Goal: Navigation & Orientation: Find specific page/section

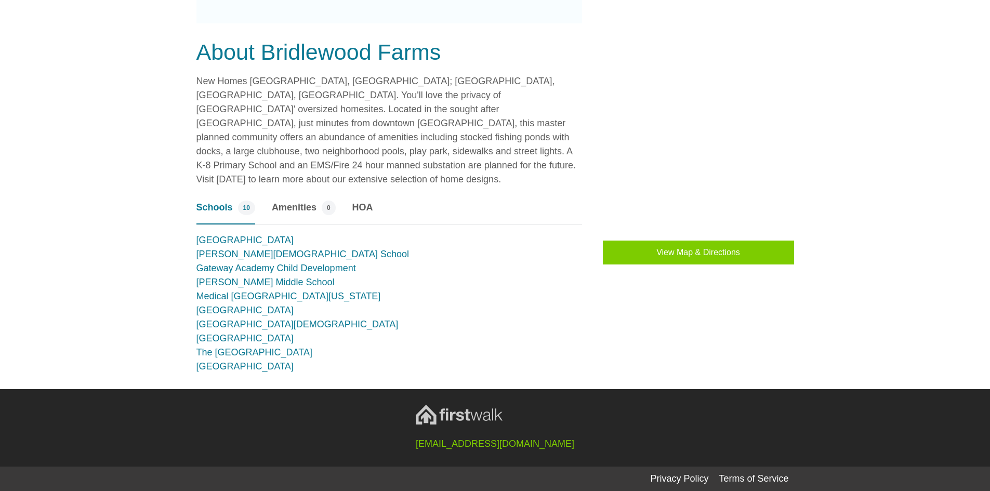
scroll to position [646, 0]
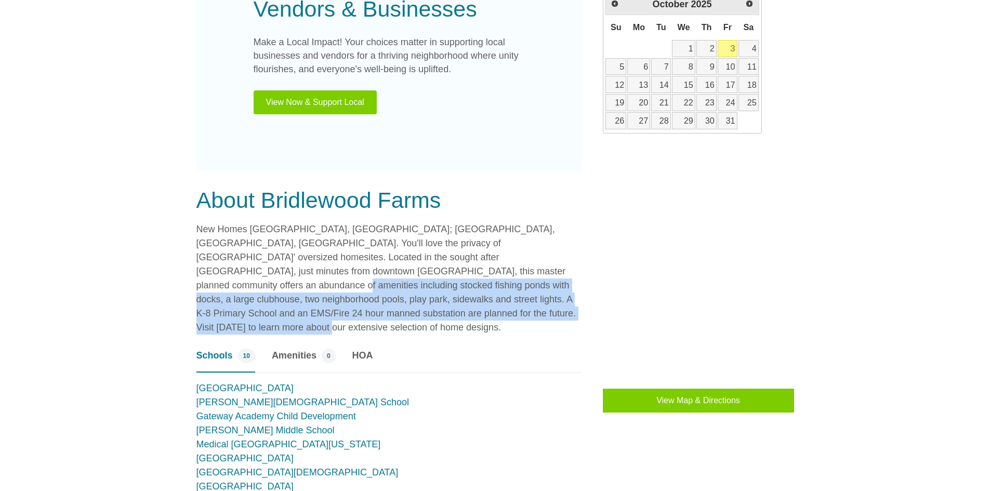
drag, startPoint x: 409, startPoint y: 266, endPoint x: 436, endPoint y: 304, distance: 46.9
click at [436, 312] on p "New Homes Ridgeville, SC; Dorchester County, Charleston, SC. You'll love the pr…" at bounding box center [388, 278] width 385 height 112
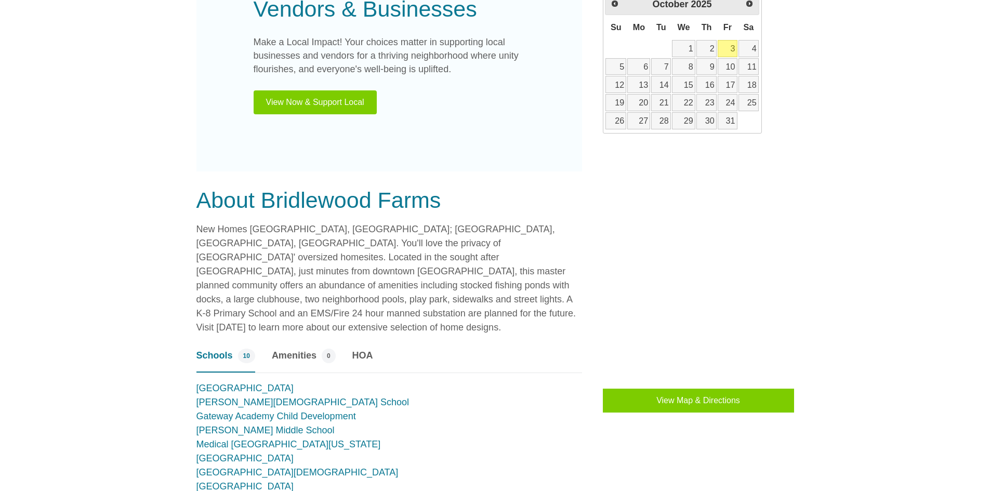
click at [466, 154] on div "Vendors & Businesses Make a Local Impact! Your choices matter in supporting loc…" at bounding box center [388, 53] width 385 height 236
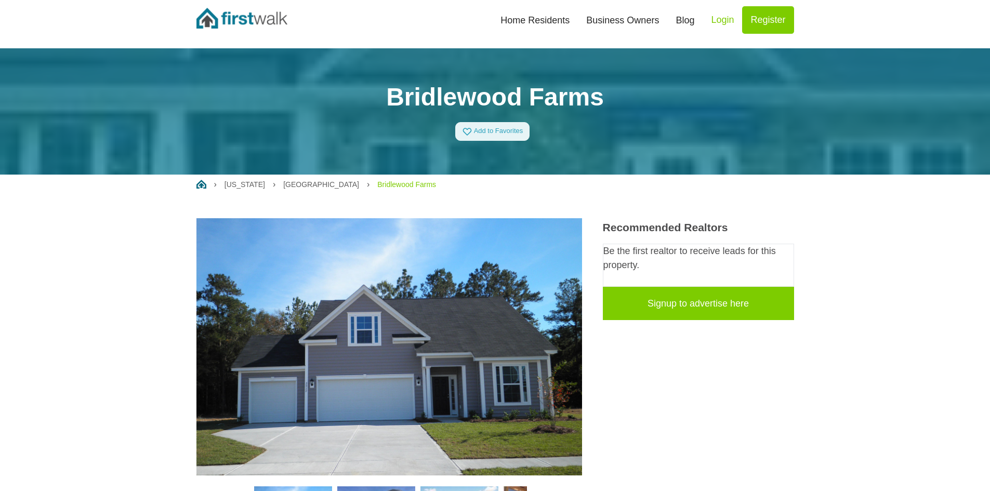
scroll to position [0, 0]
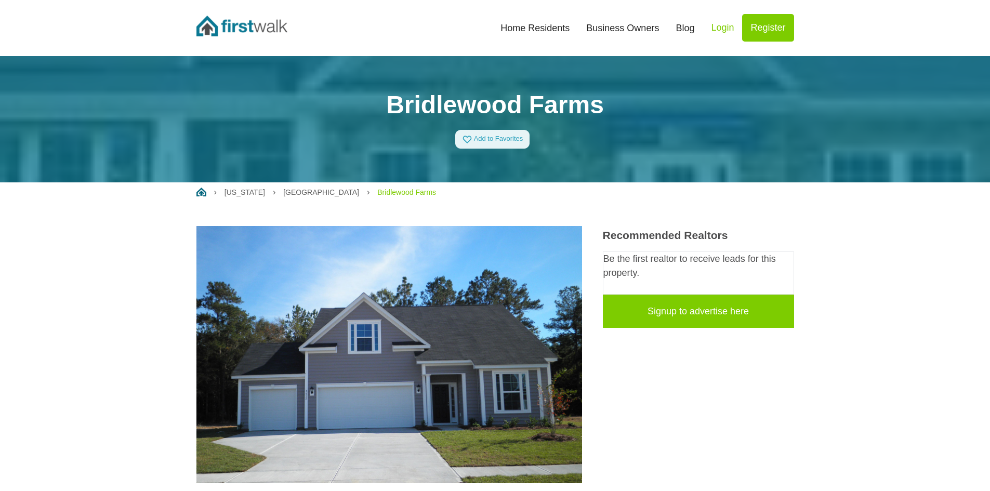
click at [633, 30] on link "Business Owners" at bounding box center [622, 28] width 89 height 23
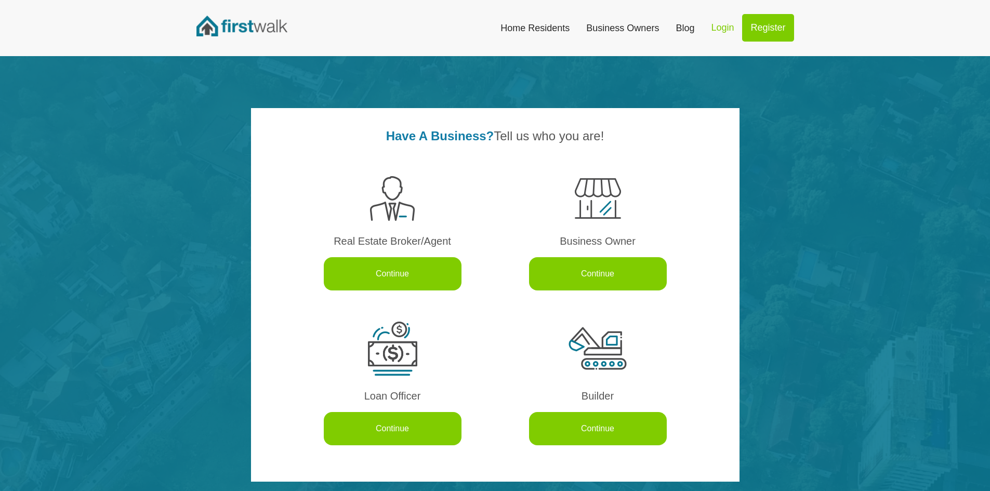
click at [215, 28] on img at bounding box center [241, 26] width 91 height 21
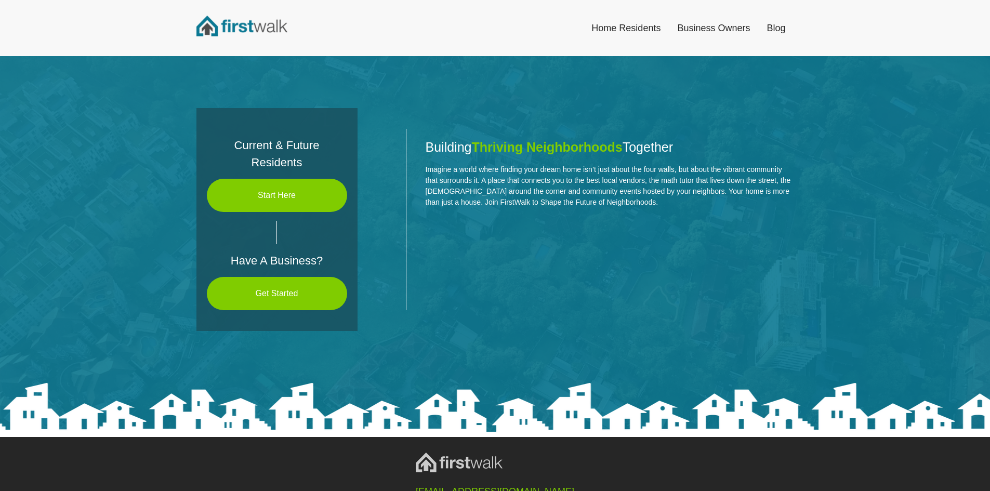
click at [484, 283] on div "Building Thriving Neighborhoods Together Imagine a world where finding your dre…" at bounding box center [601, 211] width 385 height 207
